Goal: Find specific page/section: Find specific page/section

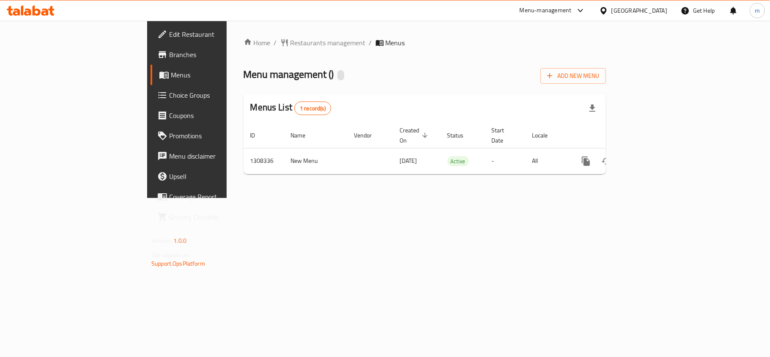
click at [30, 10] on icon at bounding box center [31, 10] width 48 height 10
click at [38, 11] on icon at bounding box center [37, 10] width 8 height 10
